Goal: Information Seeking & Learning: Learn about a topic

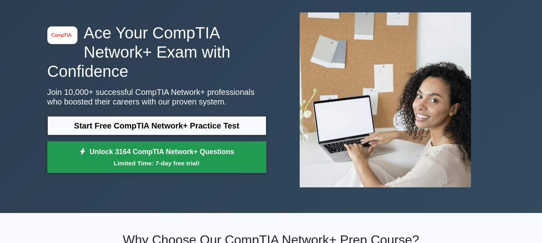
scroll to position [40, 0]
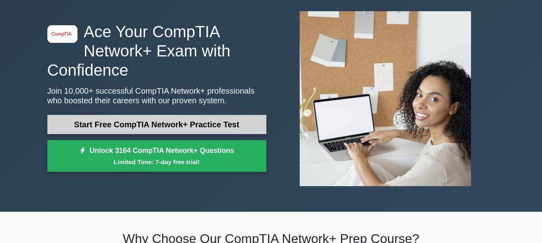
click at [176, 125] on link "Start Free CompTIA Network+ Practice Test" at bounding box center [156, 124] width 219 height 19
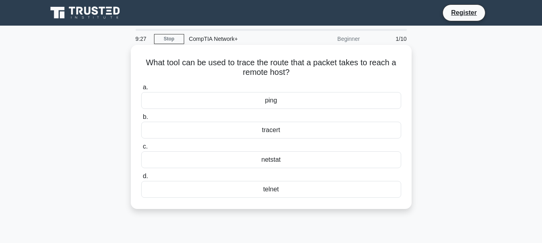
click at [276, 194] on div "telnet" at bounding box center [271, 189] width 260 height 17
click at [141, 179] on input "d. telnet" at bounding box center [141, 176] width 0 height 5
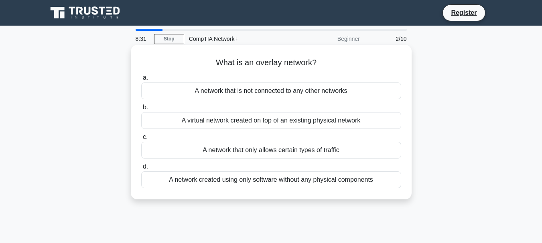
click at [275, 183] on div "A network created using only software without any physical components" at bounding box center [271, 180] width 260 height 17
click at [141, 170] on input "d. A network created using only software without any physical components" at bounding box center [141, 166] width 0 height 5
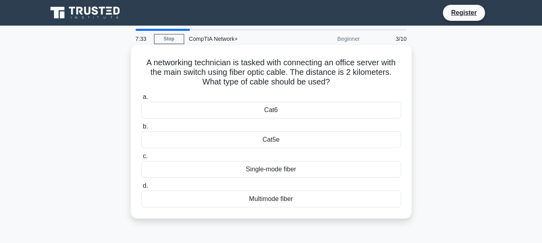
click at [268, 200] on div "Multimode fiber" at bounding box center [271, 199] width 260 height 17
click at [141, 189] on input "d. Multimode fiber" at bounding box center [141, 186] width 0 height 5
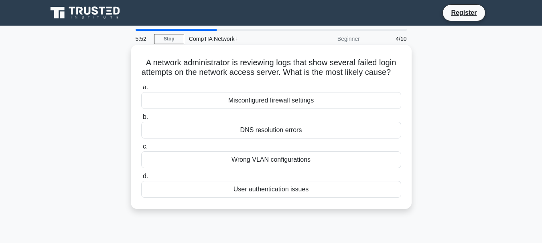
click at [277, 198] on div "User authentication issues" at bounding box center [271, 189] width 260 height 17
click at [141, 179] on input "d. User authentication issues" at bounding box center [141, 176] width 0 height 5
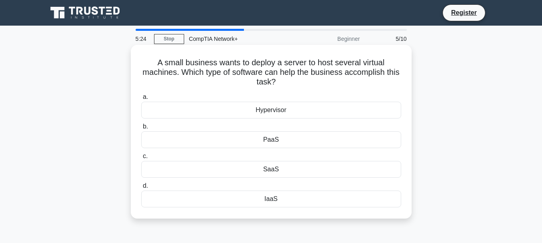
click at [287, 144] on div "PaaS" at bounding box center [271, 140] width 260 height 17
click at [141, 130] on input "b. PaaS" at bounding box center [141, 126] width 0 height 5
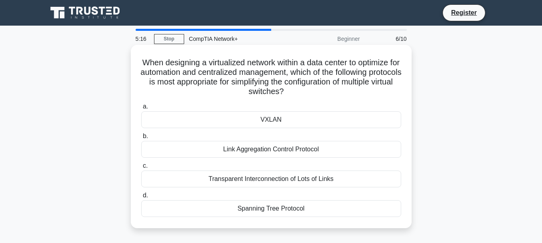
click at [286, 181] on div "Transparent Interconnection of Lots of Links" at bounding box center [271, 179] width 260 height 17
click at [141, 169] on input "c. Transparent Interconnection of Lots of Links" at bounding box center [141, 166] width 0 height 5
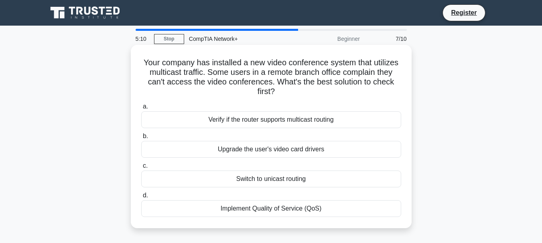
click at [290, 210] on div "Implement Quality of Service (QoS)" at bounding box center [271, 208] width 260 height 17
click at [141, 198] on input "d. Implement Quality of Service (QoS)" at bounding box center [141, 195] width 0 height 5
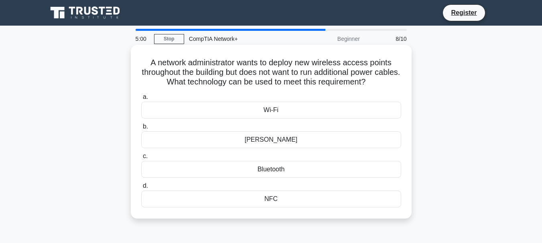
click at [257, 113] on div "Wi-Fi" at bounding box center [271, 110] width 260 height 17
click at [141, 100] on input "a. Wi-Fi" at bounding box center [141, 97] width 0 height 5
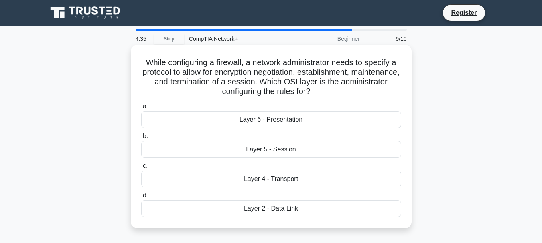
click at [285, 153] on div "Layer 5 - Session" at bounding box center [271, 149] width 260 height 17
click at [141, 139] on input "b. Layer 5 - Session" at bounding box center [141, 136] width 0 height 5
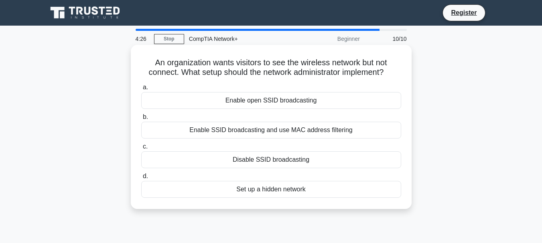
click at [217, 134] on div "Enable SSID broadcasting and use MAC address filtering" at bounding box center [271, 130] width 260 height 17
click at [141, 120] on input "b. Enable SSID broadcasting and use MAC address filtering" at bounding box center [141, 117] width 0 height 5
